Goal: Find contact information: Find contact information

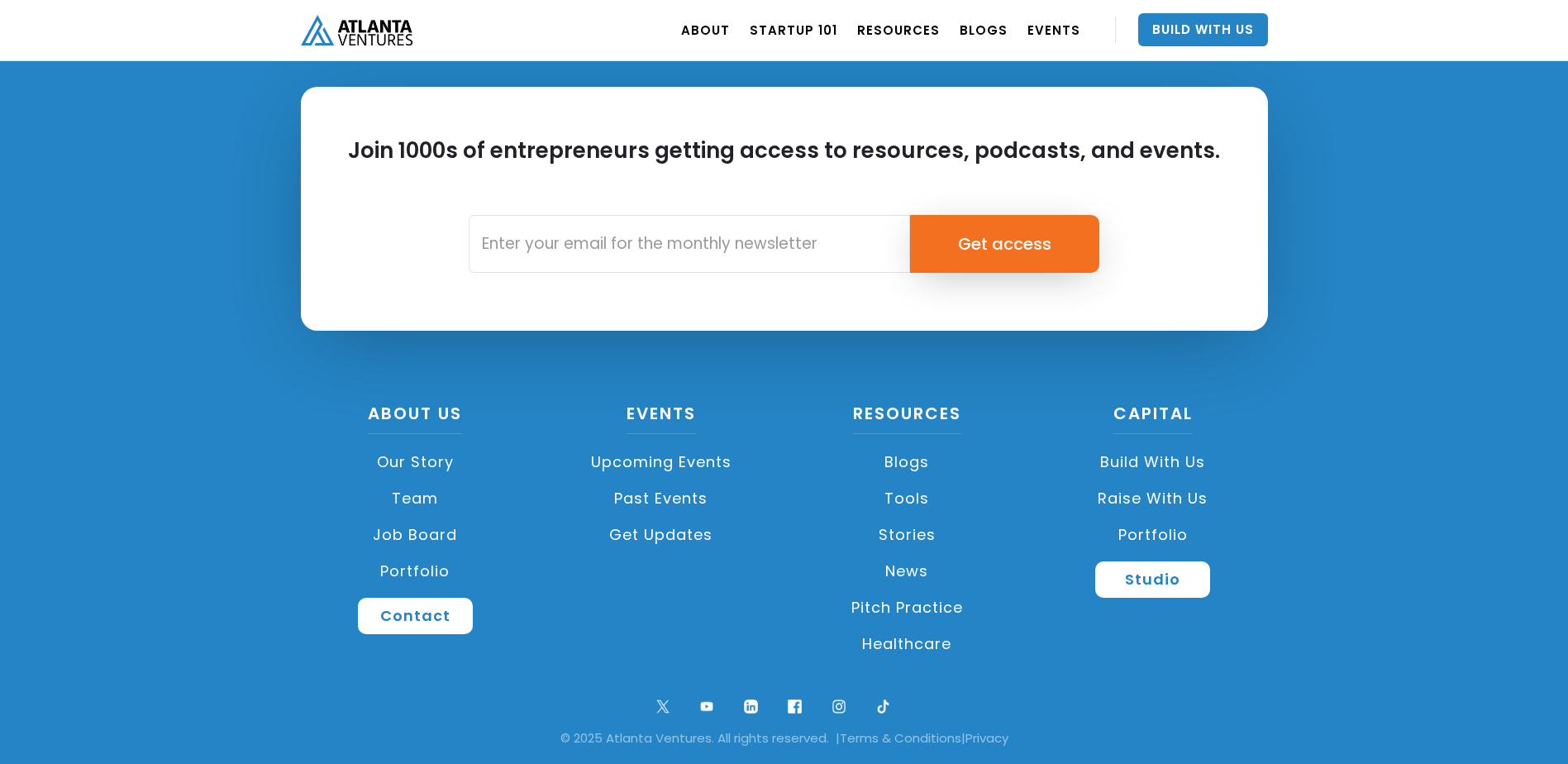
scroll to position [3896, 0]
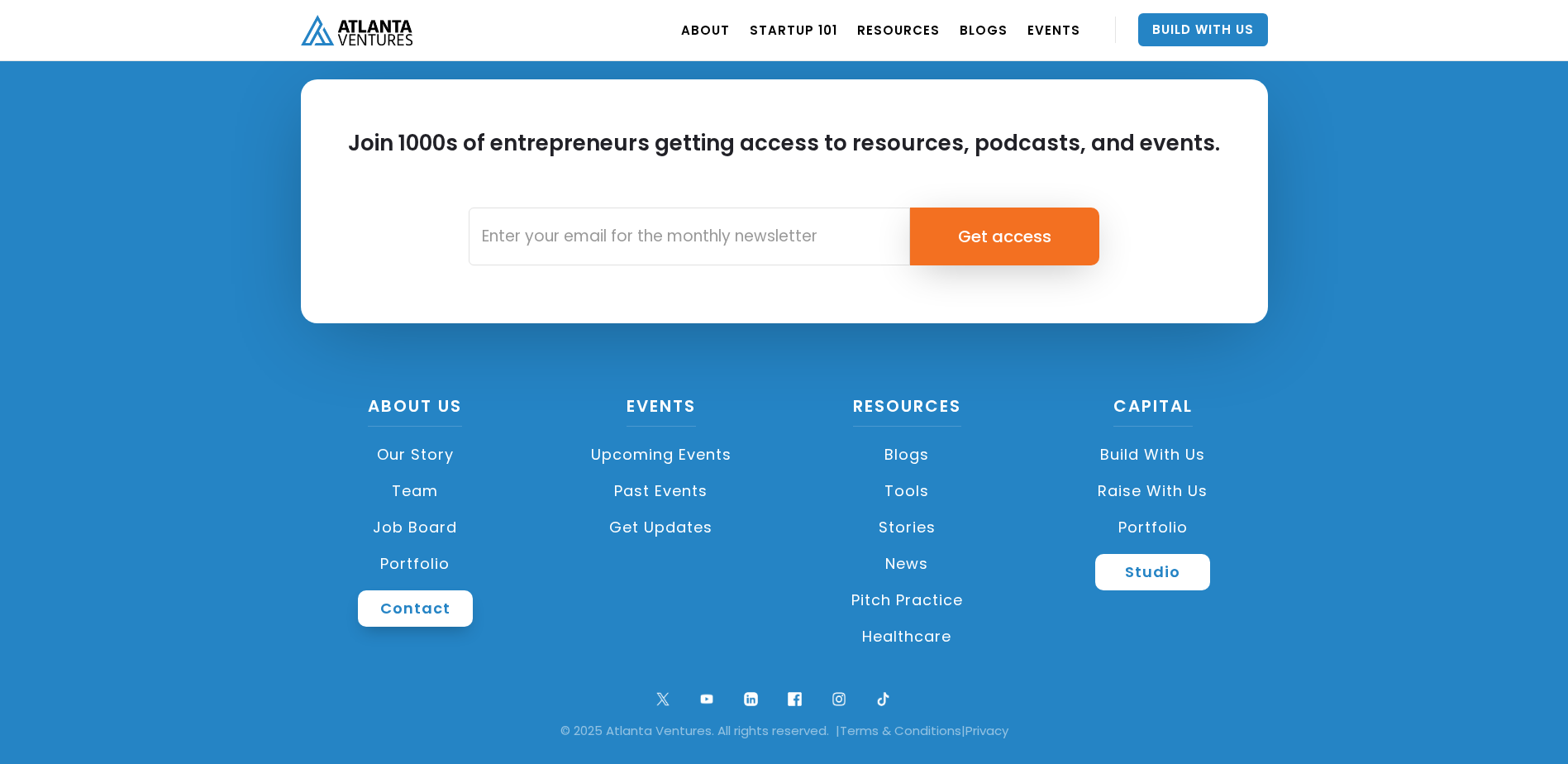
click at [421, 600] on link "Contact" at bounding box center [415, 608] width 115 height 36
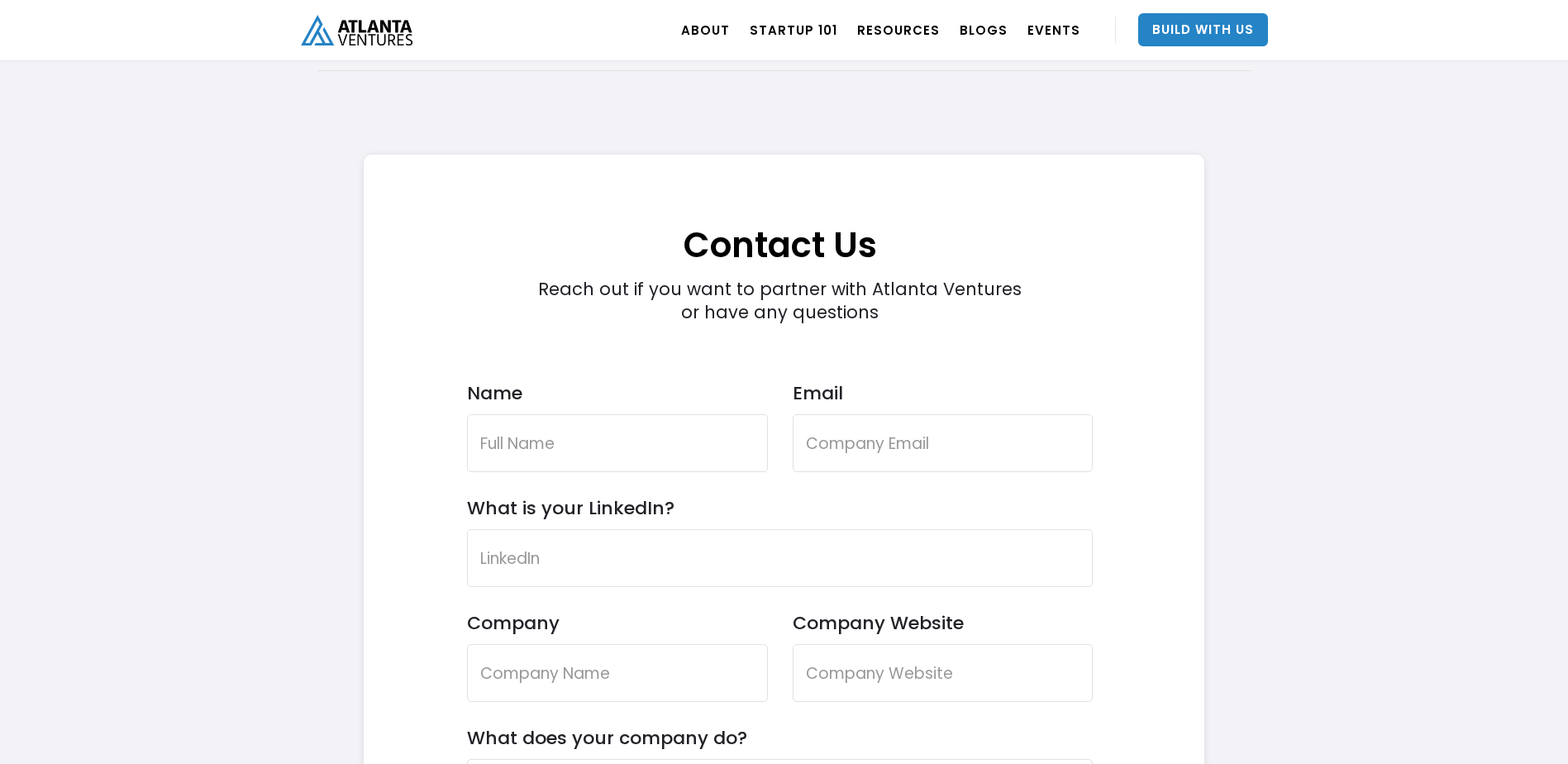
scroll to position [4689, 0]
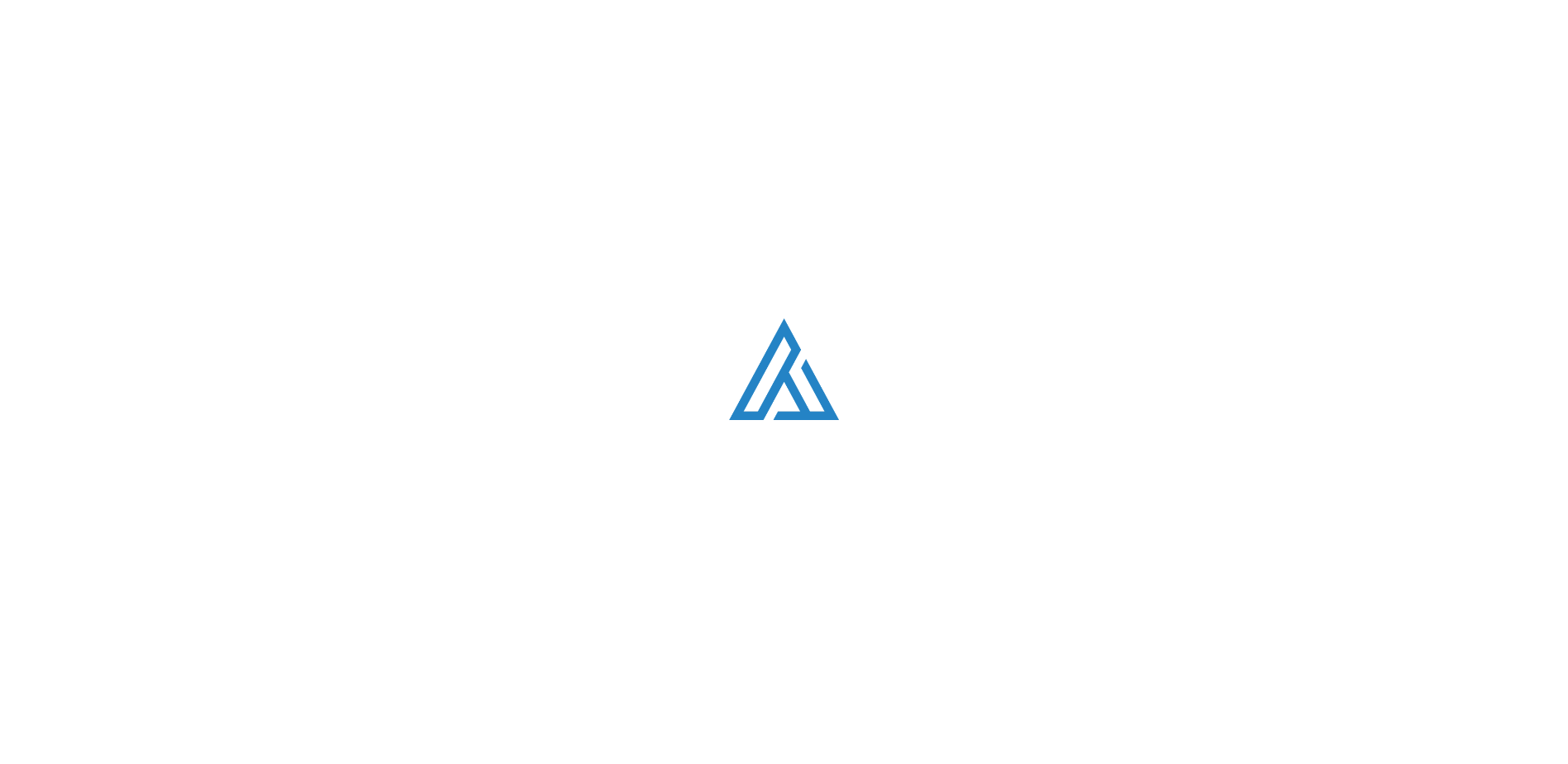
scroll to position [3896, 0]
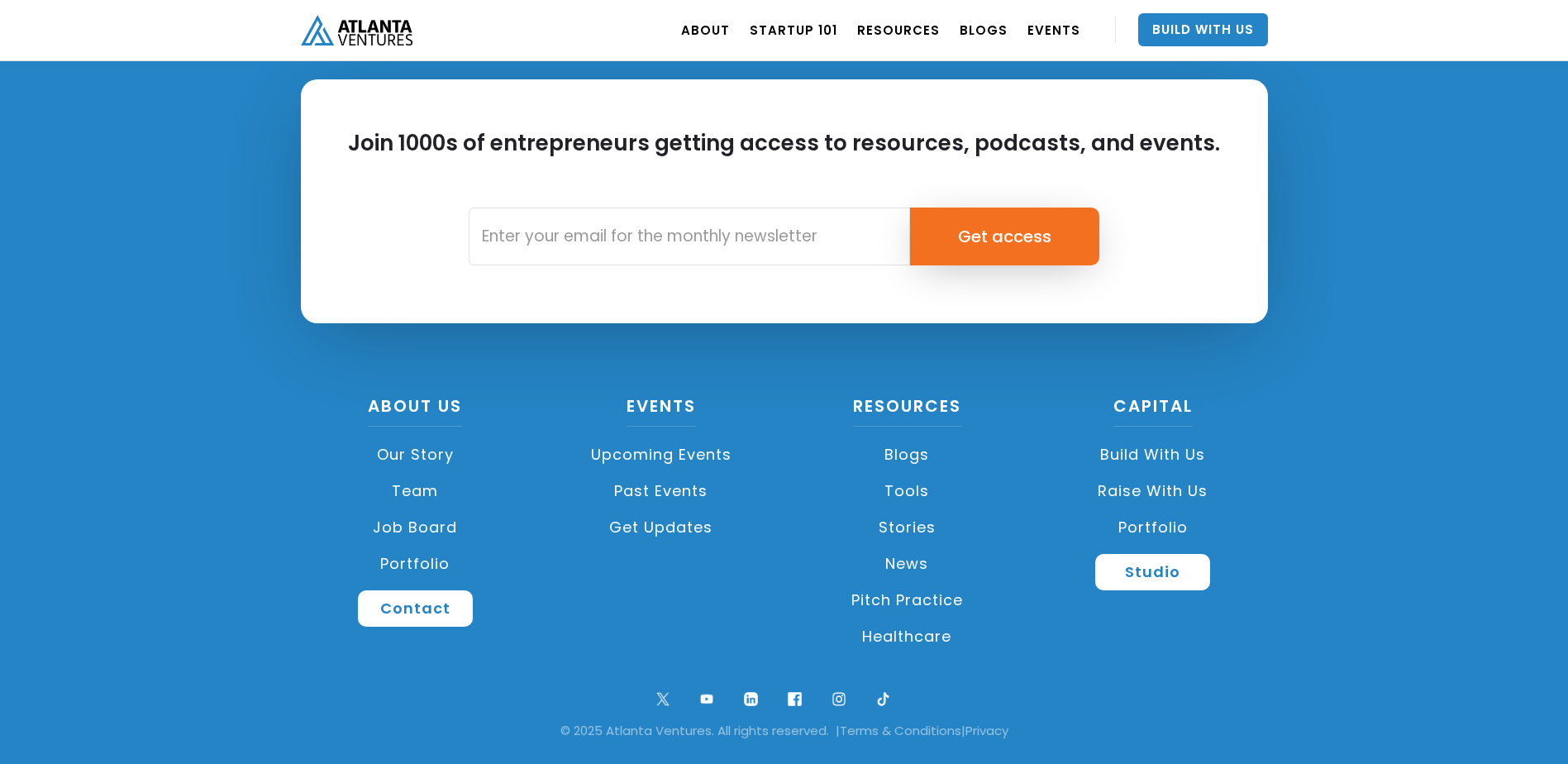
click at [414, 488] on link "Team" at bounding box center [416, 491] width 230 height 36
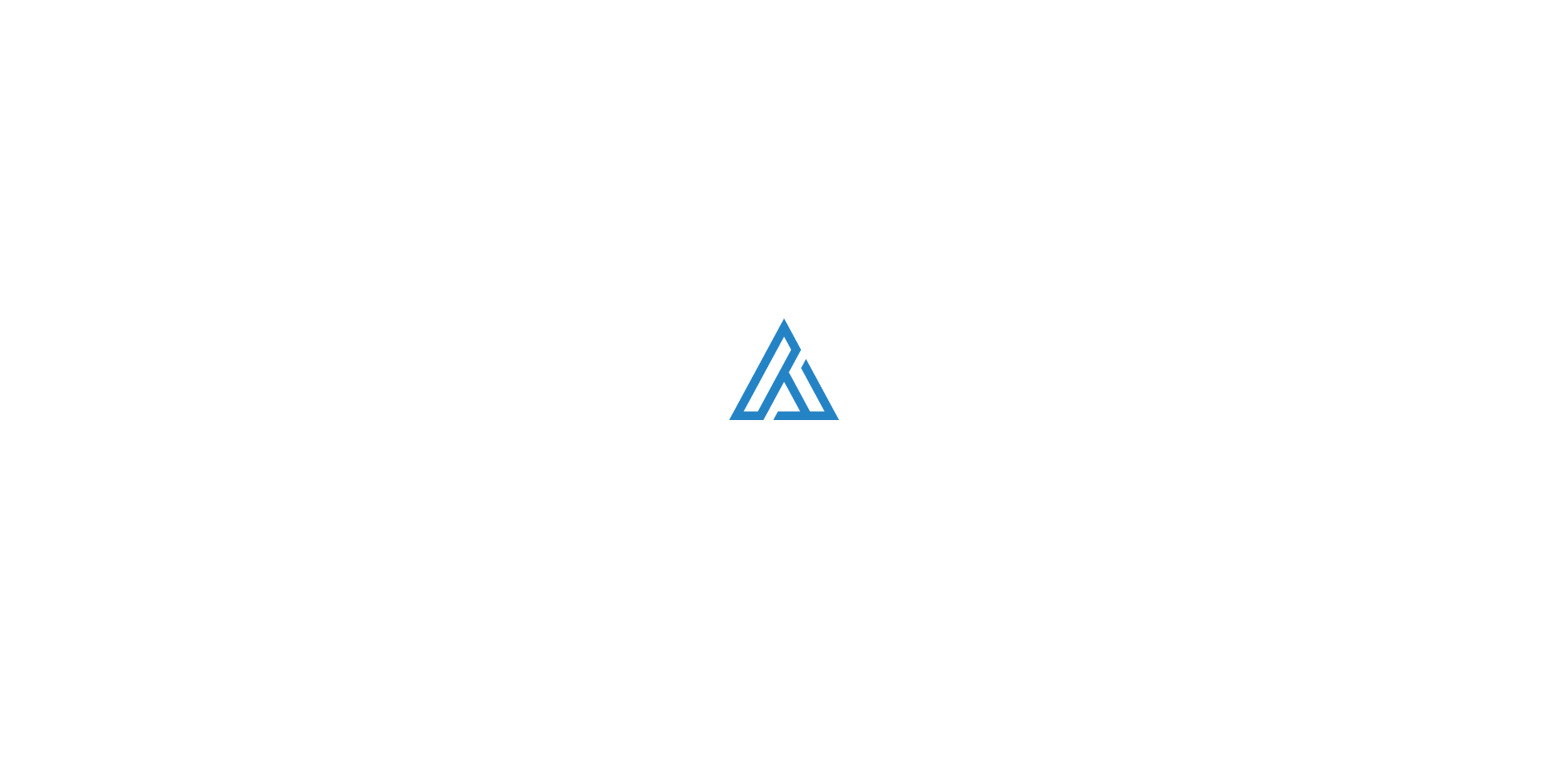
scroll to position [2091, 0]
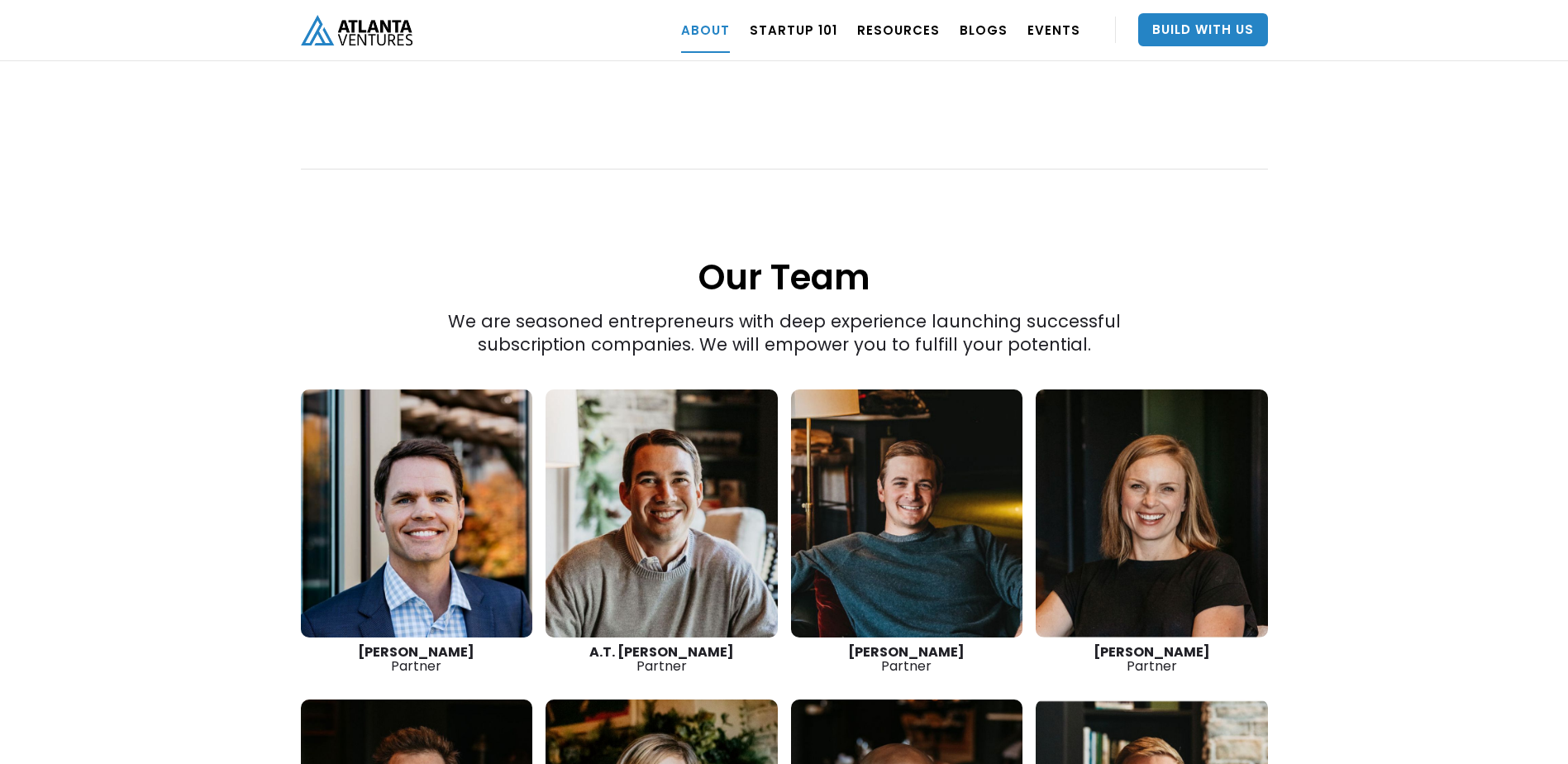
click at [417, 477] on link at bounding box center [417, 513] width 232 height 248
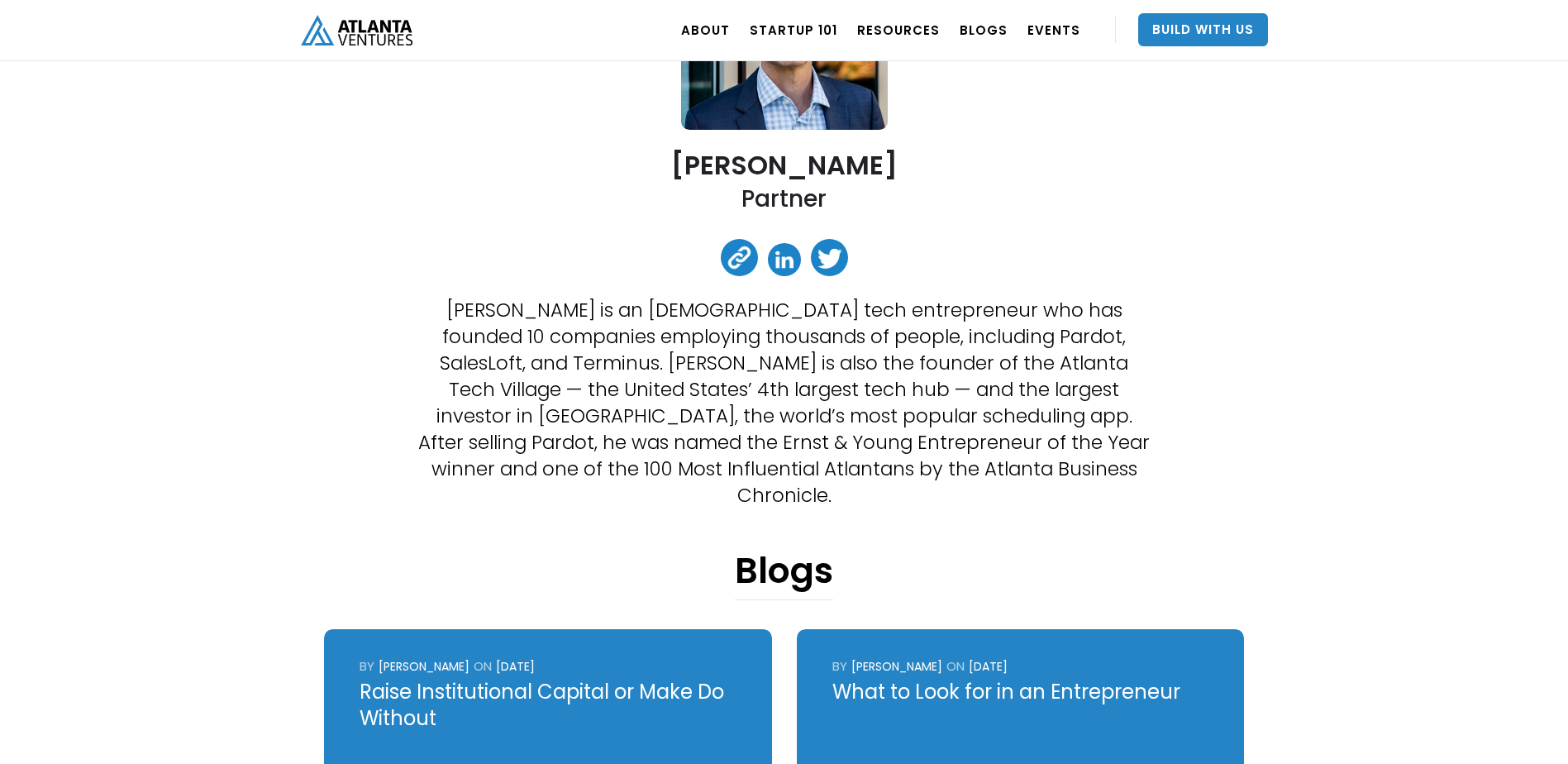
scroll to position [331, 0]
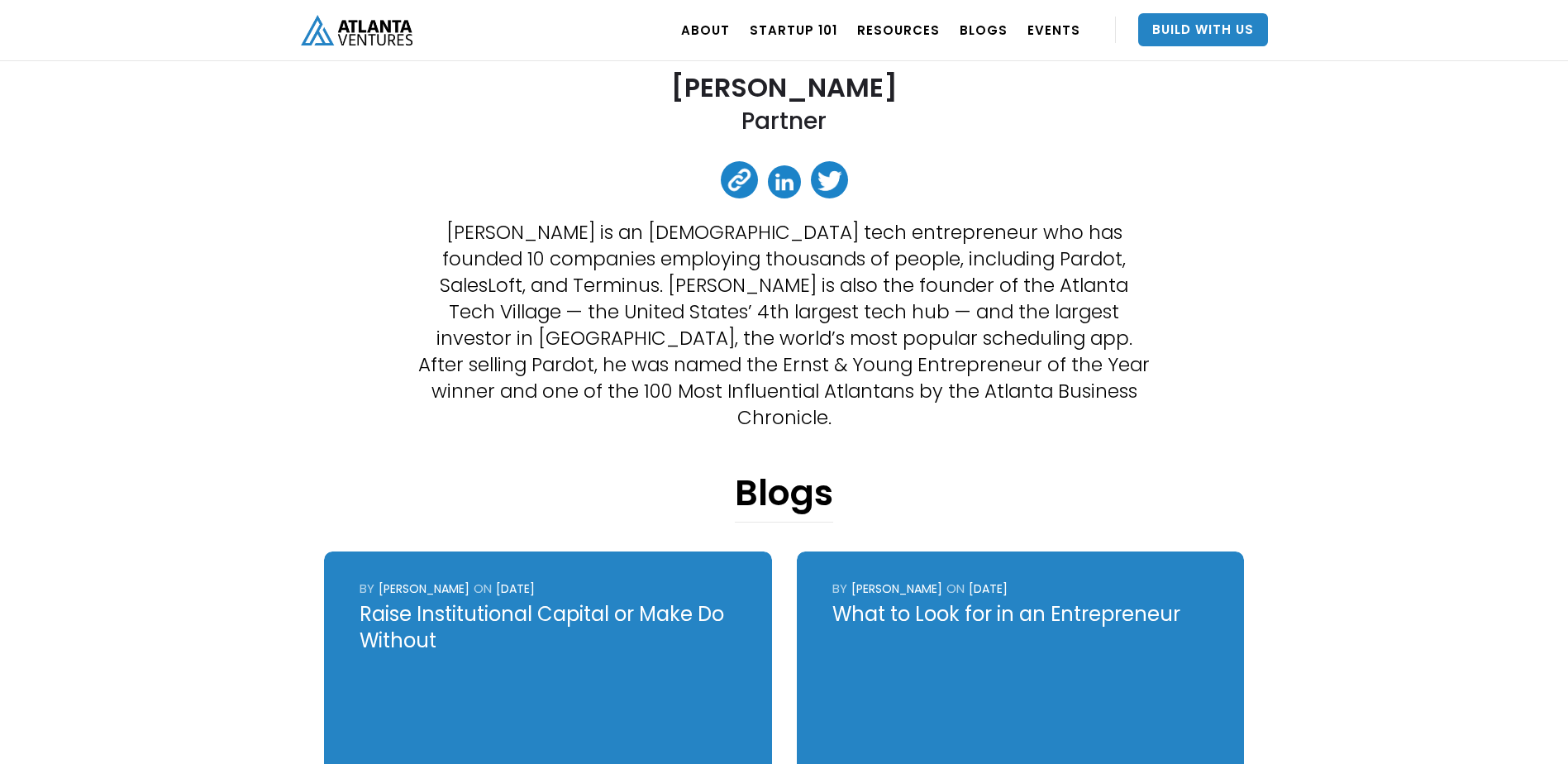
click at [744, 180] on link at bounding box center [740, 180] width 37 height 37
click at [785, 183] on link at bounding box center [784, 182] width 33 height 33
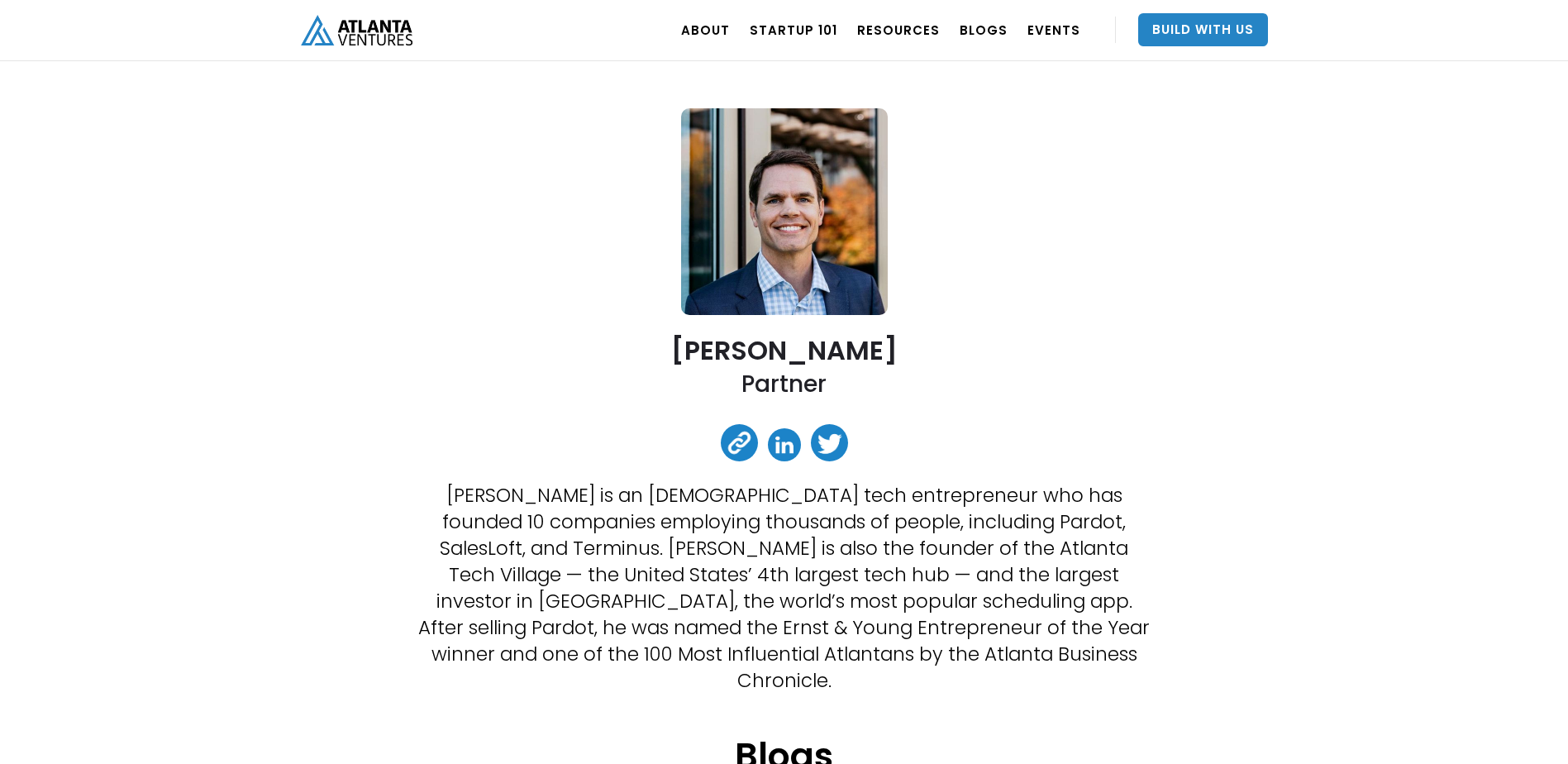
scroll to position [24, 0]
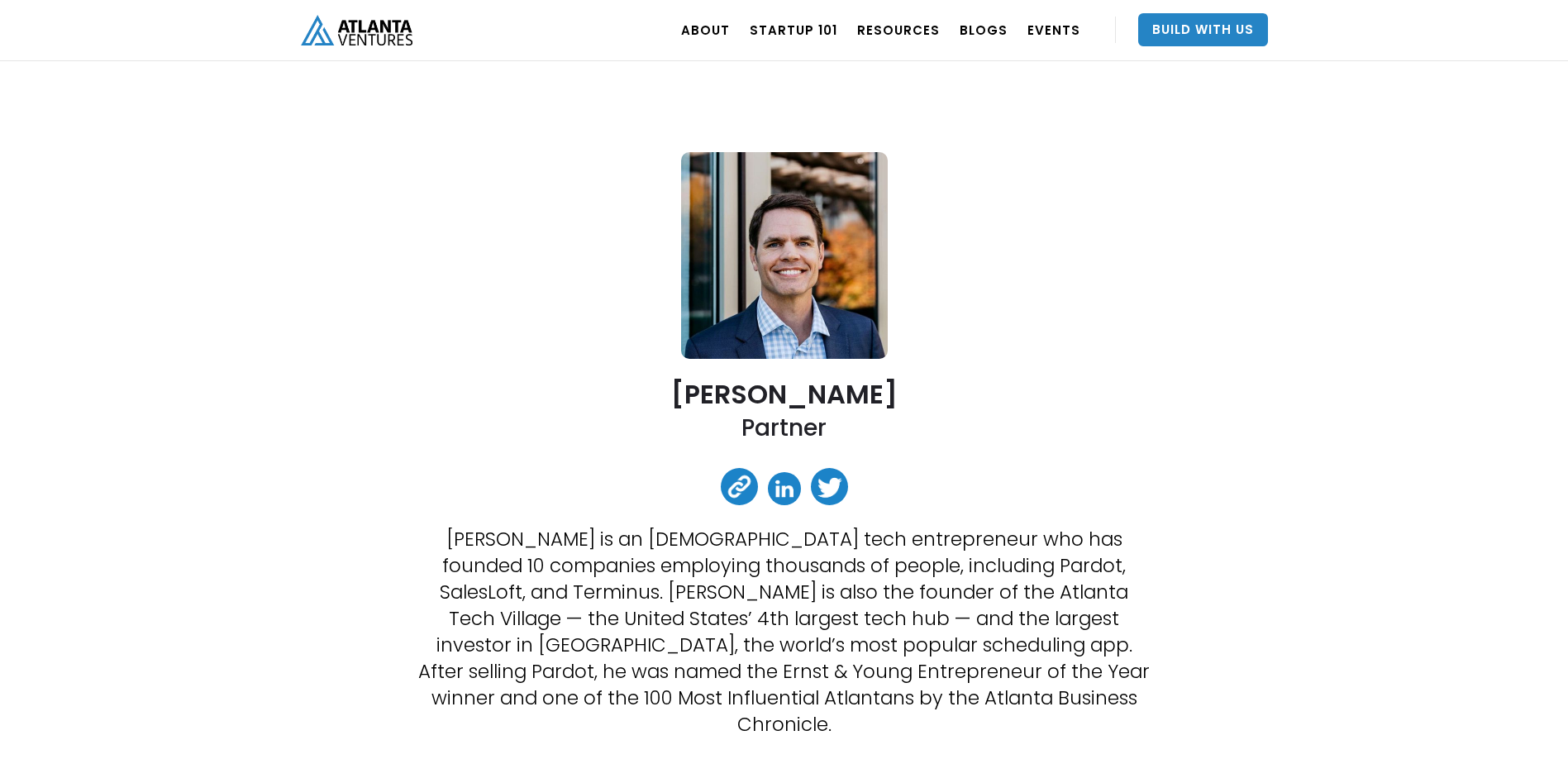
click at [831, 481] on link at bounding box center [829, 486] width 37 height 37
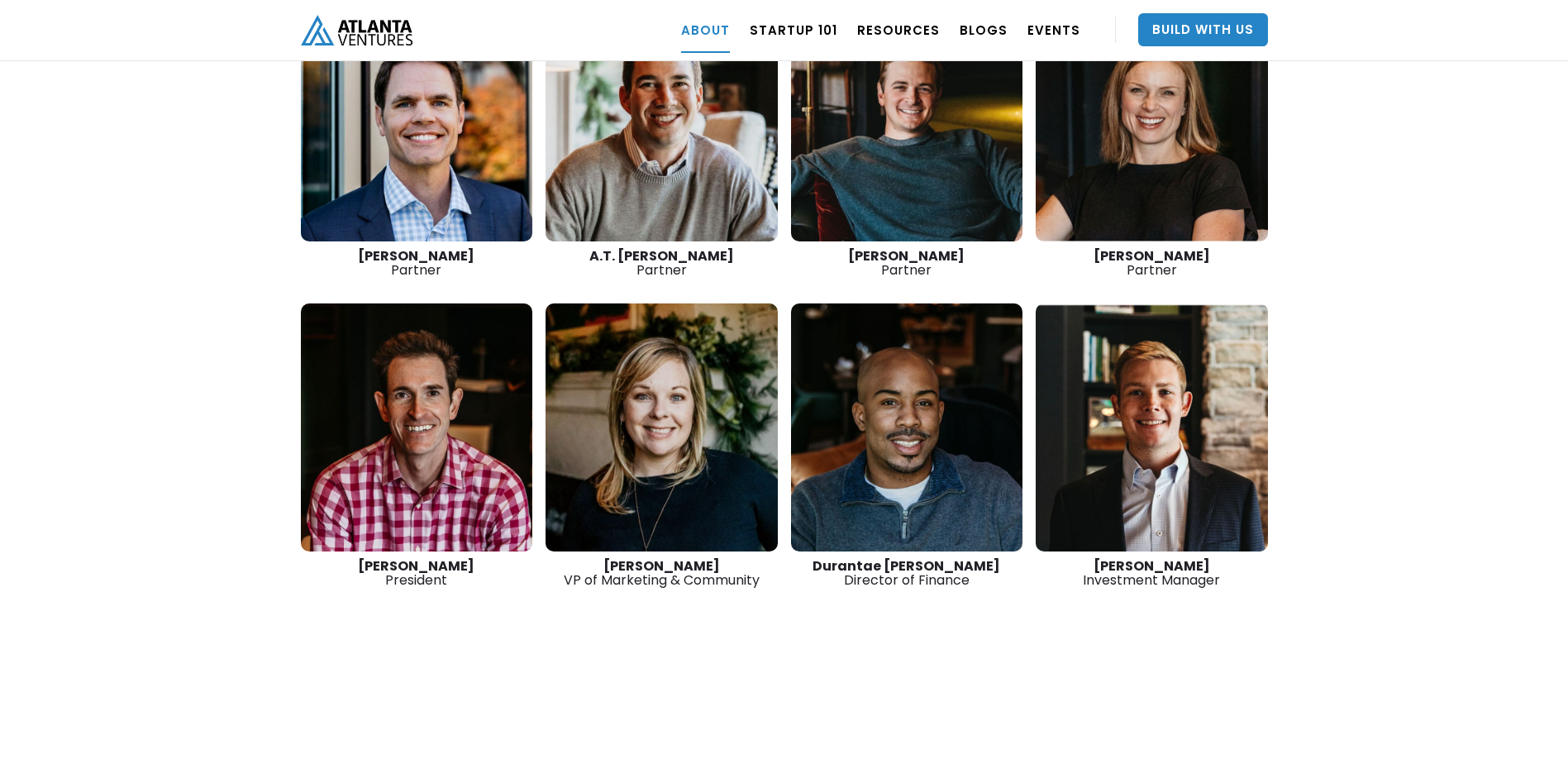
scroll to position [2340, 0]
